Goal: Task Accomplishment & Management: Manage account settings

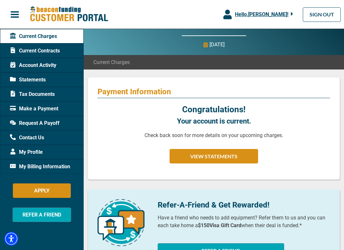
scroll to position [26, 0]
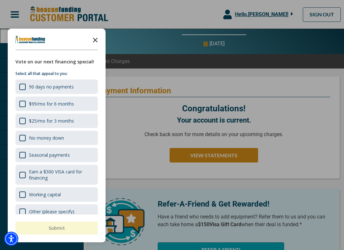
click at [96, 38] on icon "Close the survey" at bounding box center [95, 39] width 13 height 13
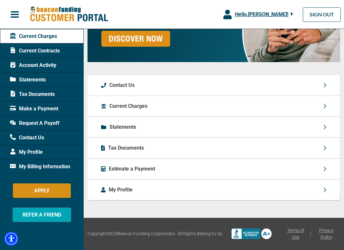
scroll to position [673, 0]
click at [22, 12] on button "button" at bounding box center [15, 15] width 30 height 14
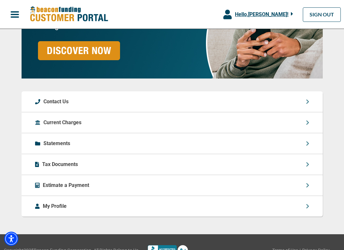
click at [18, 13] on span "button" at bounding box center [15, 15] width 10 height 10
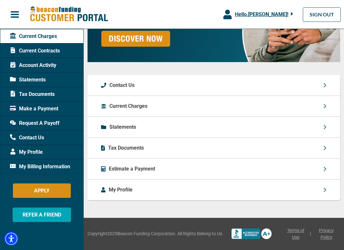
click at [38, 163] on span "My Billing Information" at bounding box center [40, 167] width 60 height 8
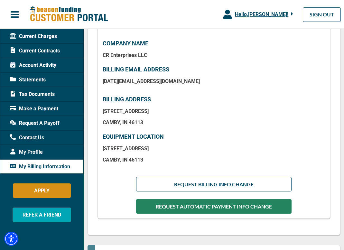
scroll to position [142, 0]
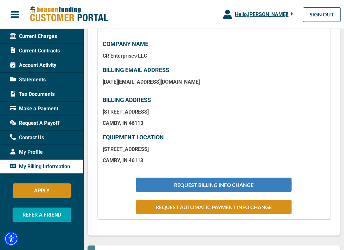
click at [183, 184] on button "REQUEST BILLING INFO CHANGE" at bounding box center [214, 185] width 156 height 14
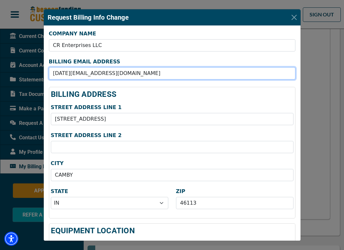
drag, startPoint x: 120, startPoint y: 75, endPoint x: 26, endPoint y: 81, distance: 94.9
drag, startPoint x: 128, startPoint y: 73, endPoint x: 28, endPoint y: 73, distance: 99.2
click at [28, 73] on div "Request Billing Info Change COMPANY NAME CR Enterprises LLC BILLING EMAIL ADDRE…" at bounding box center [172, 125] width 344 height 250
type input "[EMAIL_ADDRESS][DOMAIN_NAME]"
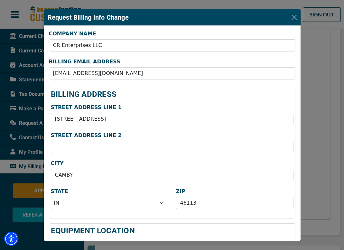
click at [164, 91] on h4 "BILLING ADDRESS" at bounding box center [172, 94] width 243 height 11
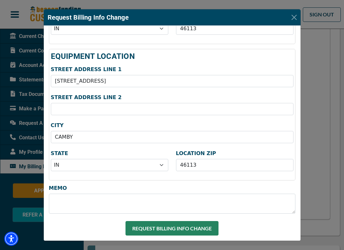
scroll to position [175, 0]
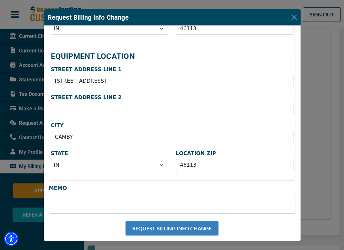
click at [167, 229] on button "REQUEST BILLING INFO CHANGE" at bounding box center [172, 228] width 93 height 14
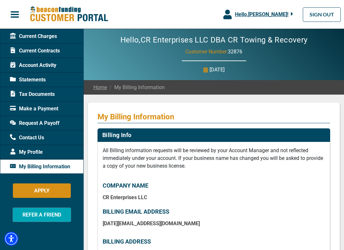
scroll to position [0, 0]
click at [42, 39] on span "Current Charges" at bounding box center [33, 37] width 47 height 8
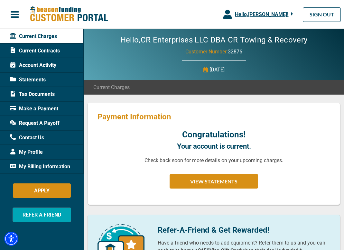
click at [41, 50] on span "Current Contracts" at bounding box center [35, 51] width 50 height 8
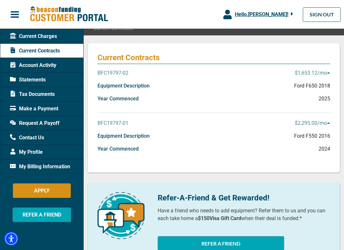
scroll to position [57, 0]
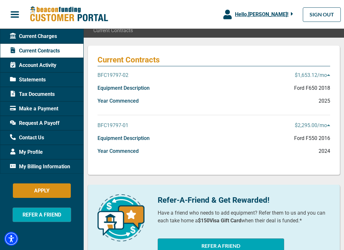
click at [68, 63] on div "Account Activity" at bounding box center [42, 65] width 84 height 14
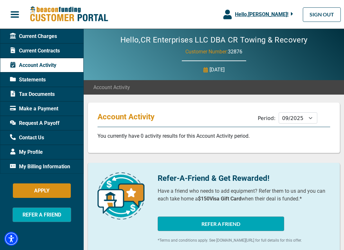
click at [44, 79] on span "Statements" at bounding box center [28, 80] width 36 height 8
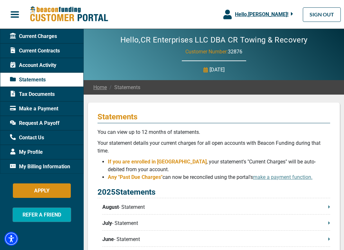
click at [49, 107] on span "Make a Payment" at bounding box center [34, 109] width 48 height 8
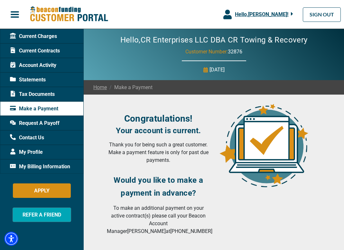
click at [50, 82] on div "Statements" at bounding box center [42, 79] width 84 height 14
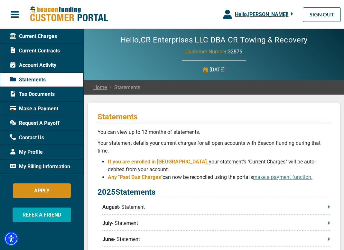
click at [46, 107] on span "Make a Payment" at bounding box center [34, 109] width 48 height 8
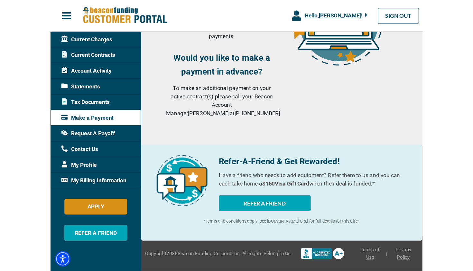
scroll to position [107, 0]
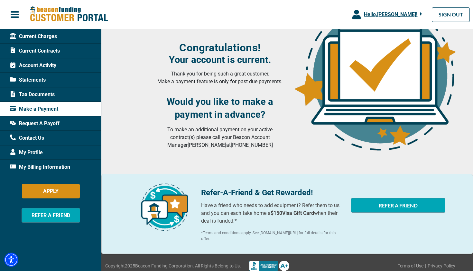
click at [60, 166] on span "My Billing Information" at bounding box center [40, 167] width 60 height 8
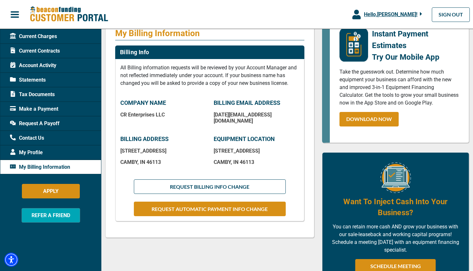
scroll to position [85, 0]
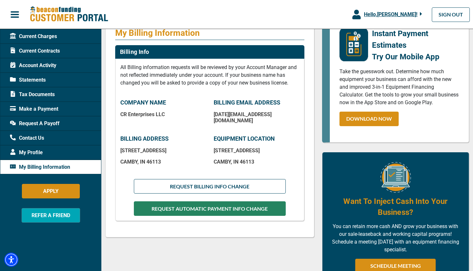
click at [233, 203] on button "REQUEST AUTOMATIC PAYMENT INFO CHANGE" at bounding box center [210, 208] width 152 height 14
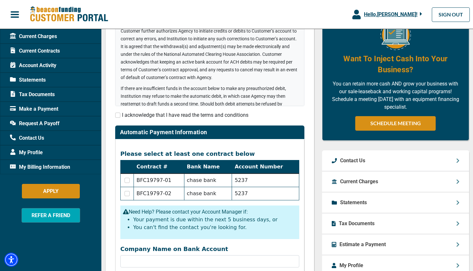
scroll to position [168, 0]
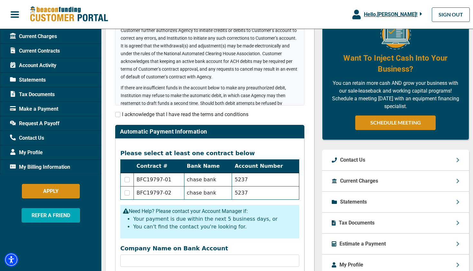
click at [117, 113] on input "checkbox" at bounding box center [117, 114] width 5 height 5
checkbox input "true"
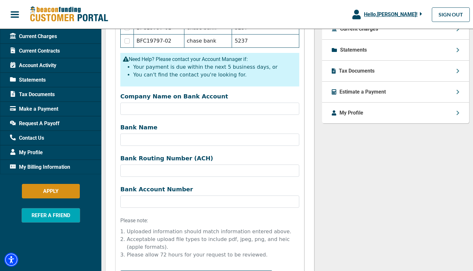
scroll to position [314, 0]
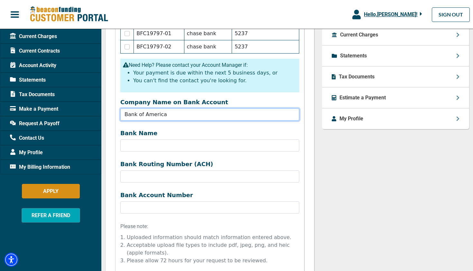
drag, startPoint x: 189, startPoint y: 116, endPoint x: 112, endPoint y: 118, distance: 76.7
click at [112, 118] on div "Update Your Automatic Payment Bank Account (ACH) Before starting this request, …" at bounding box center [209, 72] width 209 height 566
type input "CR Enterprises LLC"
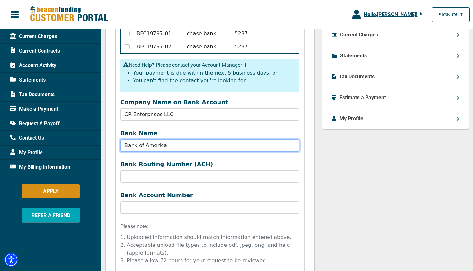
type input "Bank of America"
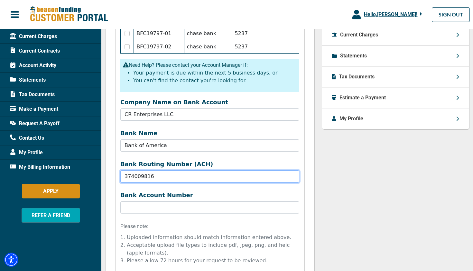
drag, startPoint x: 158, startPoint y: 177, endPoint x: 109, endPoint y: 178, distance: 49.6
click at [109, 178] on div "Update Your Automatic Payment Bank Account (ACH) Before starting this request, …" at bounding box center [209, 86] width 209 height 595
type input "071214579"
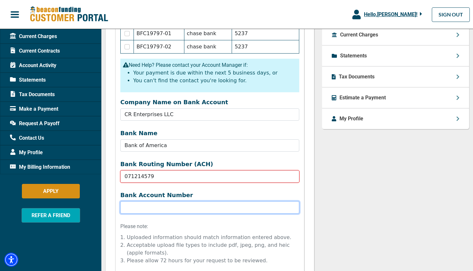
click at [137, 206] on input "Bank Name" at bounding box center [209, 207] width 179 height 12
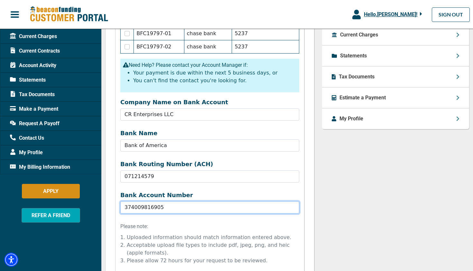
type input "374009816905"
click at [200, 224] on p "Please note:" at bounding box center [210, 226] width 187 height 8
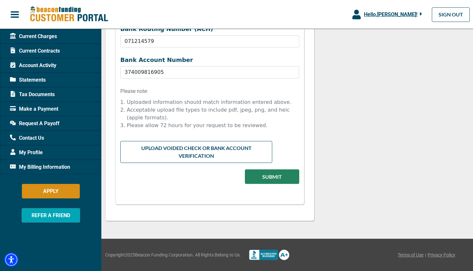
scroll to position [449, 0]
click at [192, 144] on input "file" at bounding box center [209, 147] width 179 height 12
type input "C:\fakepath\FullSizeRender.jpeg"
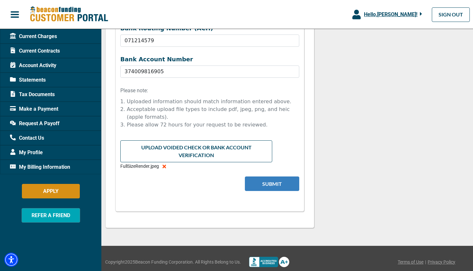
click at [261, 184] on button "Submit" at bounding box center [272, 183] width 54 height 14
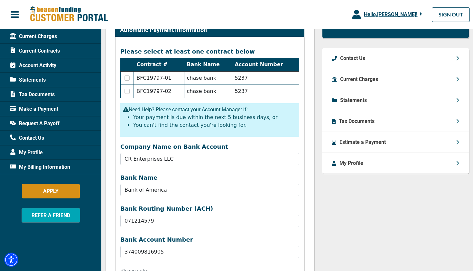
scroll to position [266, 0]
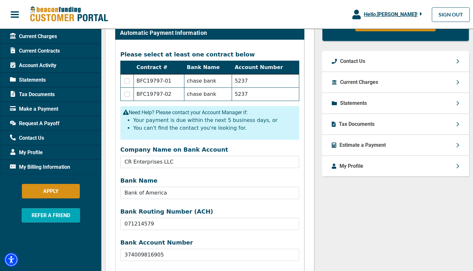
click at [128, 81] on input "checkbox" at bounding box center [127, 80] width 5 height 5
checkbox input "true"
click at [128, 95] on input "checkbox" at bounding box center [127, 93] width 5 height 5
checkbox input "true"
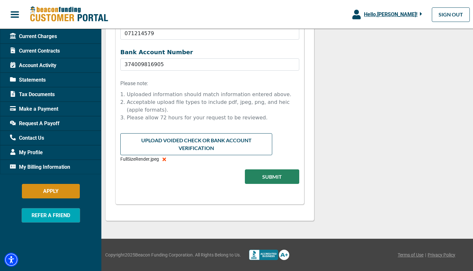
scroll to position [457, 0]
click at [281, 178] on button "Submit" at bounding box center [272, 176] width 54 height 14
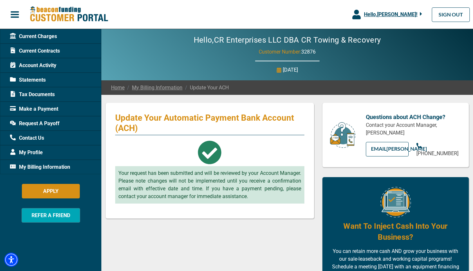
scroll to position [0, 0]
click at [31, 150] on span "My Profile" at bounding box center [26, 152] width 33 height 8
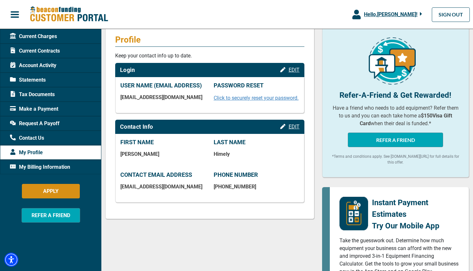
scroll to position [76, 0]
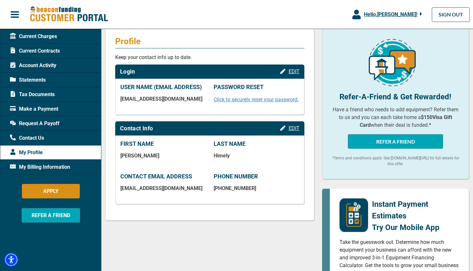
click at [54, 124] on span "Request A Payoff" at bounding box center [35, 123] width 50 height 8
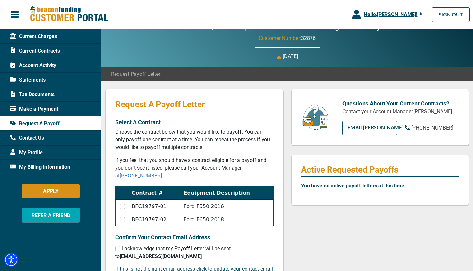
scroll to position [13, 0]
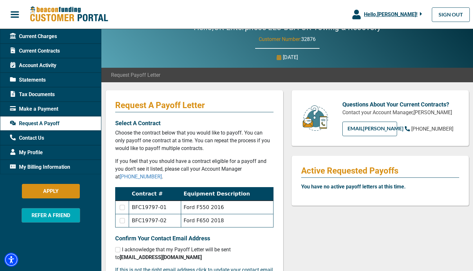
click at [51, 169] on span "My Billing Information" at bounding box center [40, 167] width 60 height 8
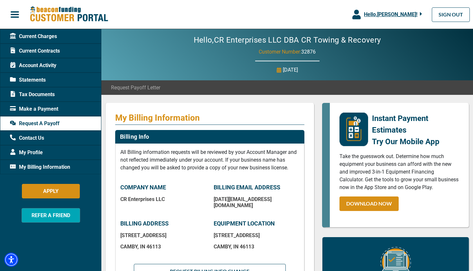
click at [51, 169] on span "My Billing Information" at bounding box center [40, 167] width 60 height 8
